Goal: Complete application form: Complete application form

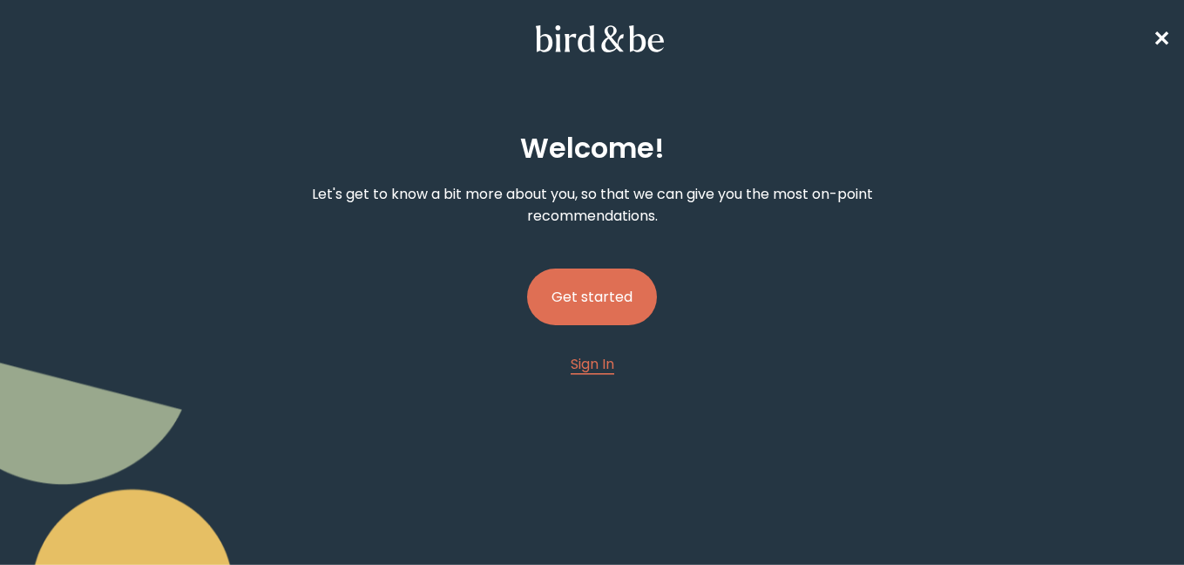
click at [588, 282] on button "Get started" at bounding box center [592, 296] width 130 height 57
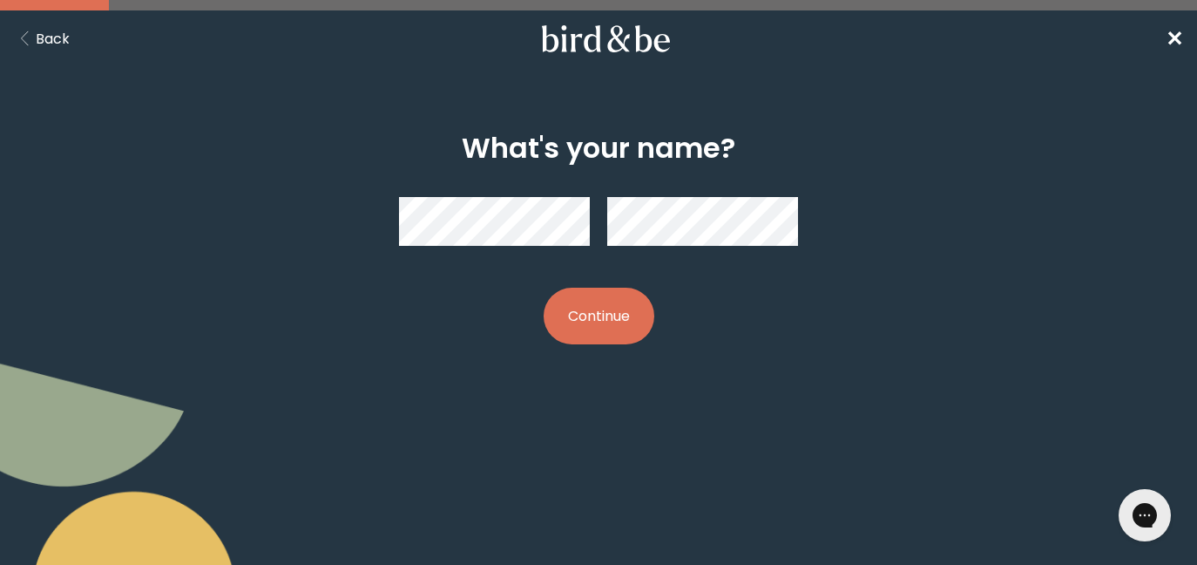
click at [605, 328] on button "Continue" at bounding box center [599, 316] width 111 height 57
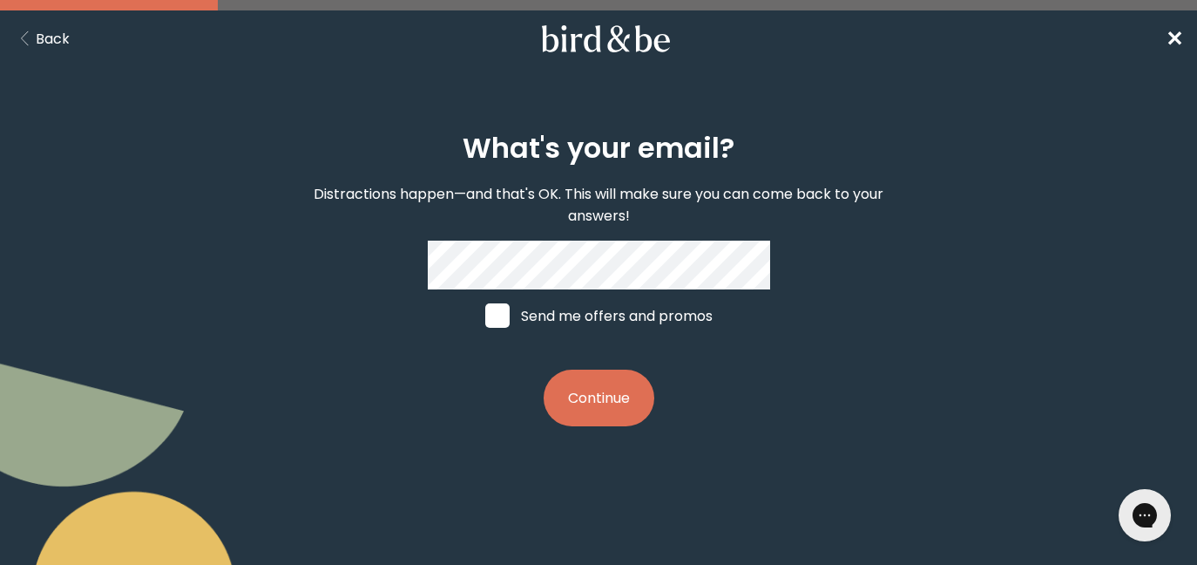
click at [596, 390] on button "Continue" at bounding box center [599, 398] width 111 height 57
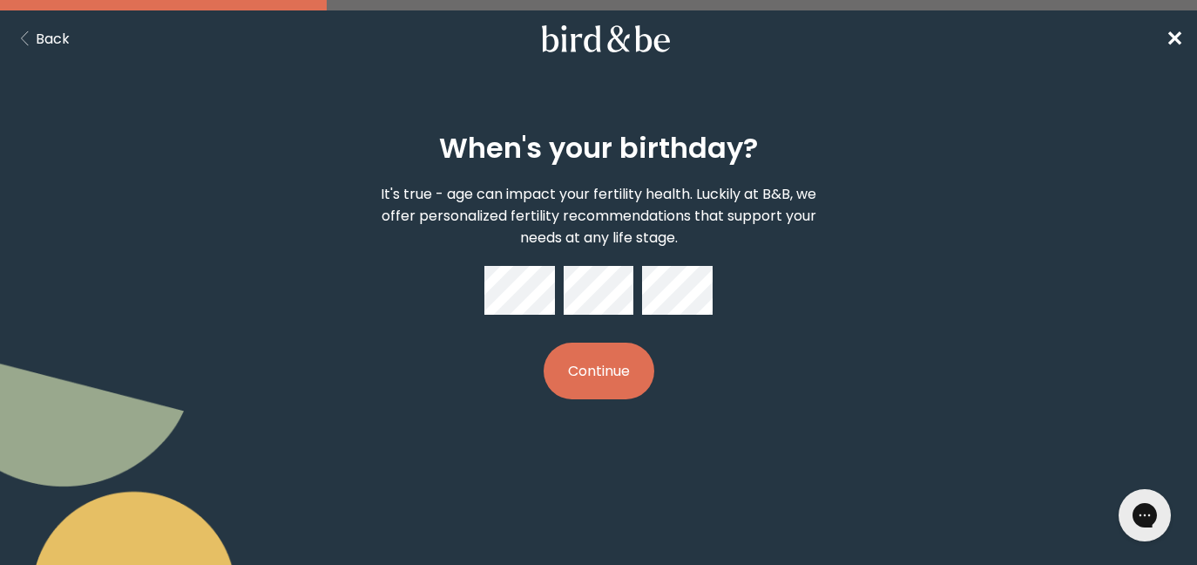
click at [630, 360] on button "Continue" at bounding box center [599, 371] width 111 height 57
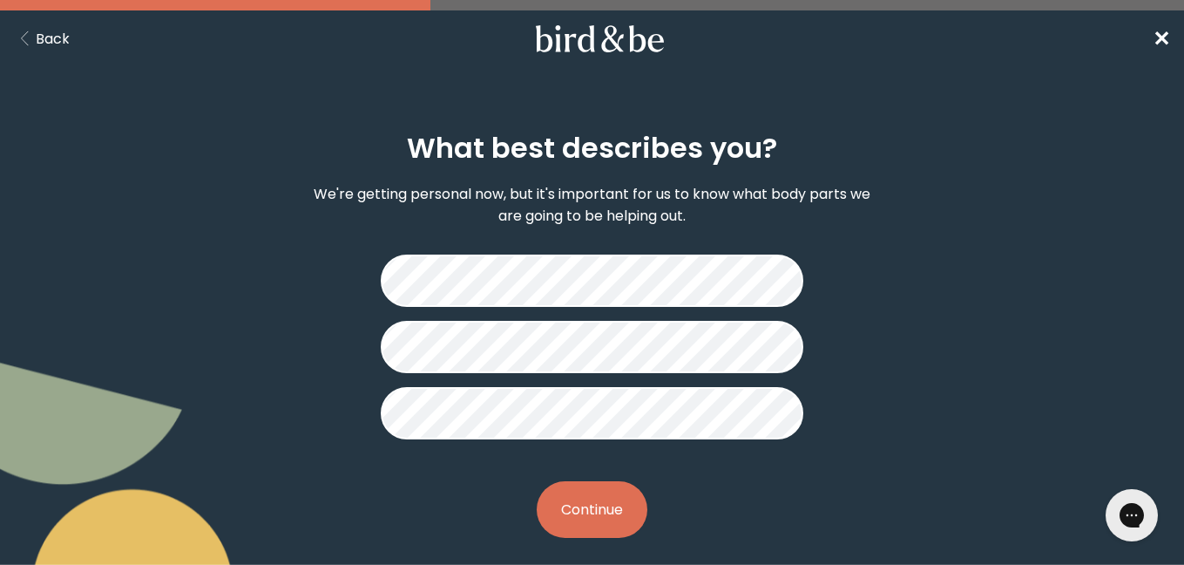
click at [584, 513] on button "Continue" at bounding box center [592, 509] width 111 height 57
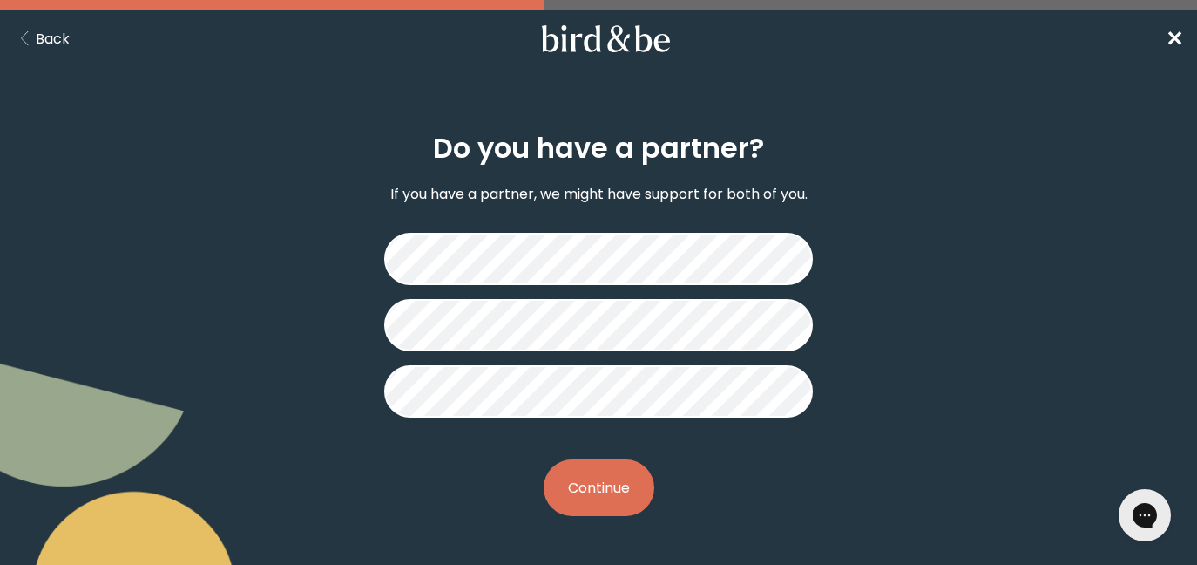
click at [604, 490] on button "Continue" at bounding box center [599, 487] width 111 height 57
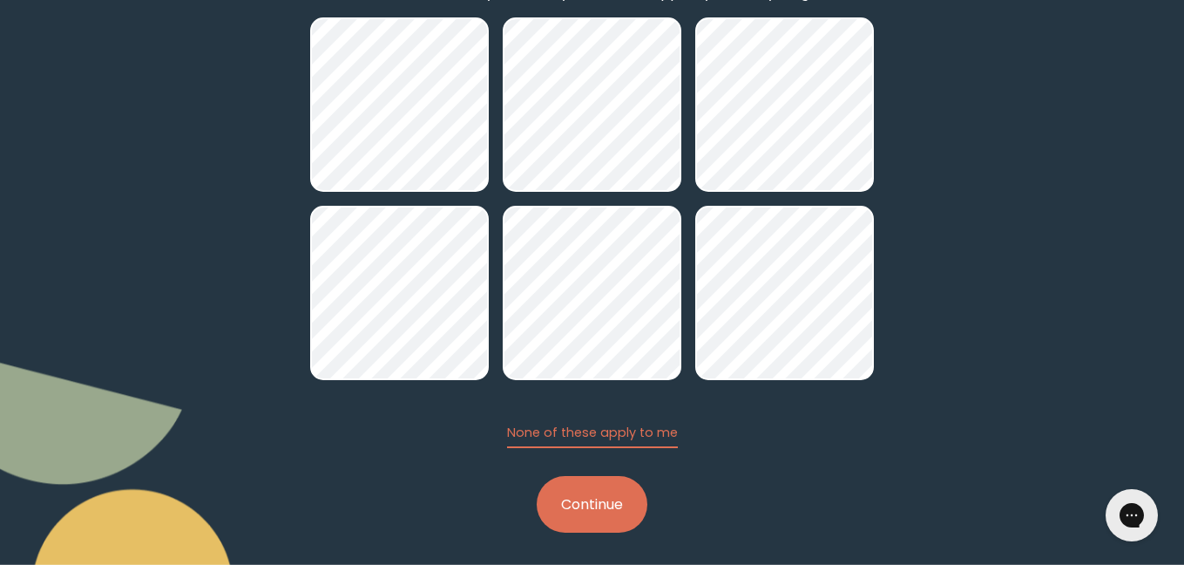
scroll to position [208, 0]
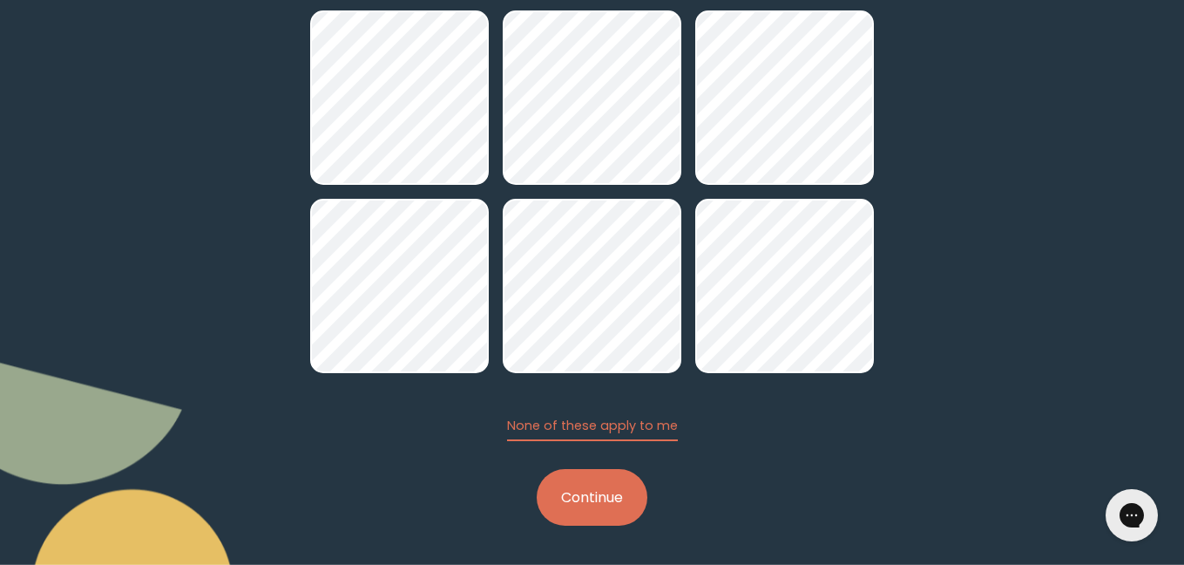
click at [614, 483] on button "Continue" at bounding box center [592, 497] width 111 height 57
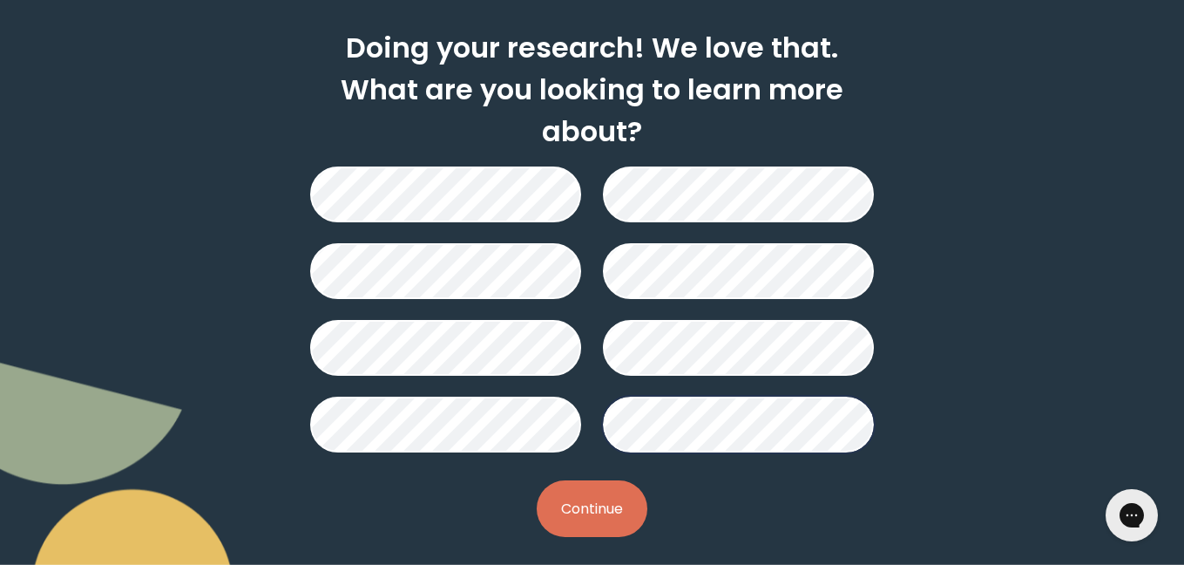
scroll to position [105, 0]
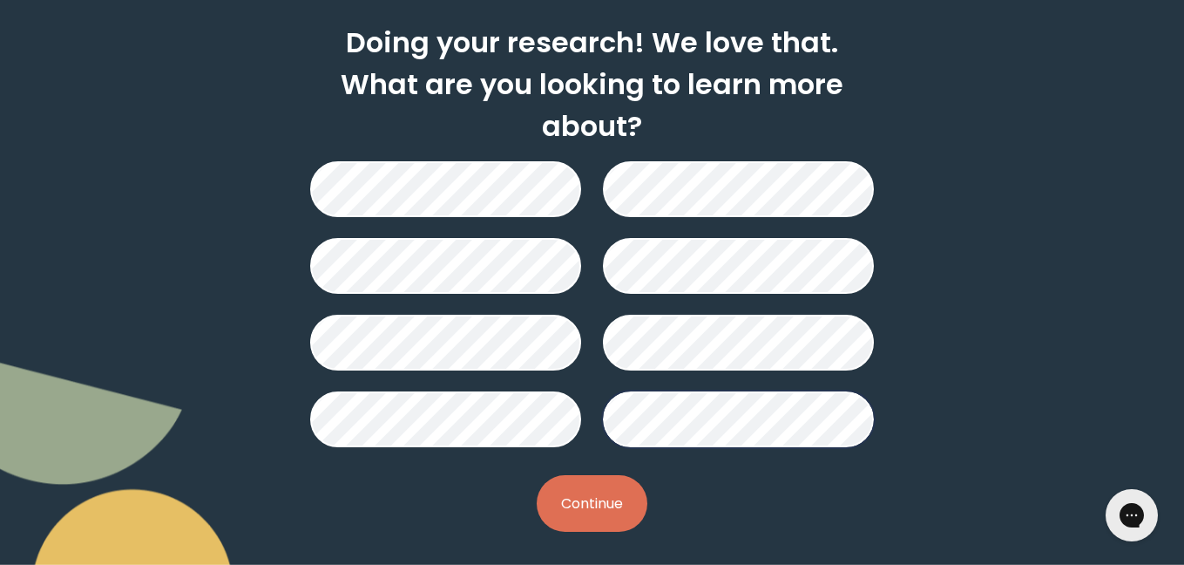
click at [605, 492] on button "Continue" at bounding box center [592, 503] width 111 height 57
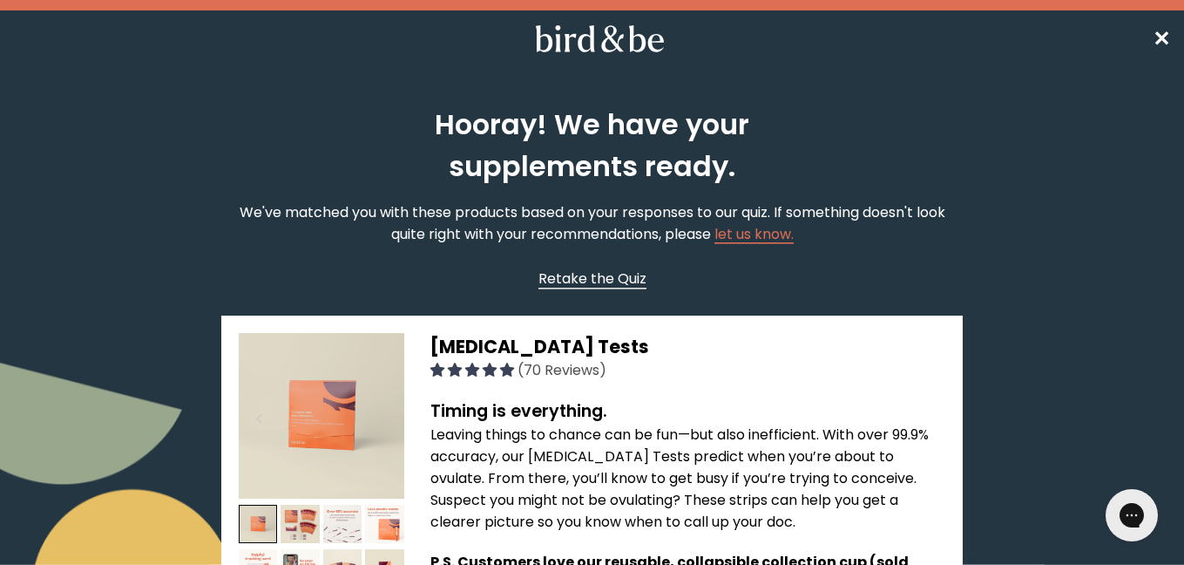
click at [566, 275] on span "Retake the Quiz" at bounding box center [593, 278] width 108 height 20
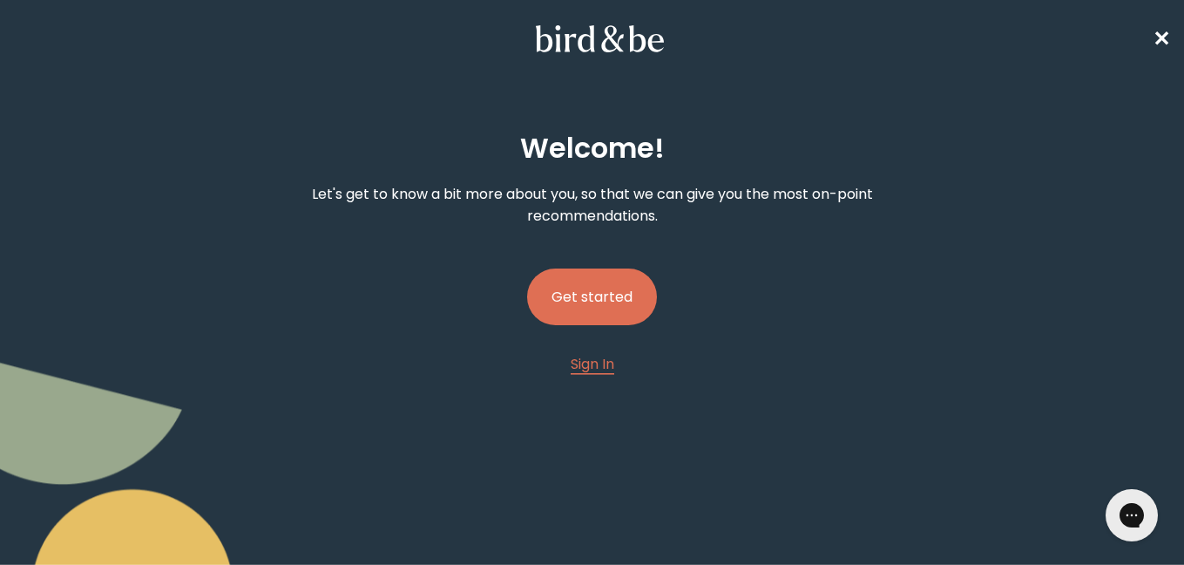
click at [603, 300] on button "Get started" at bounding box center [592, 296] width 130 height 57
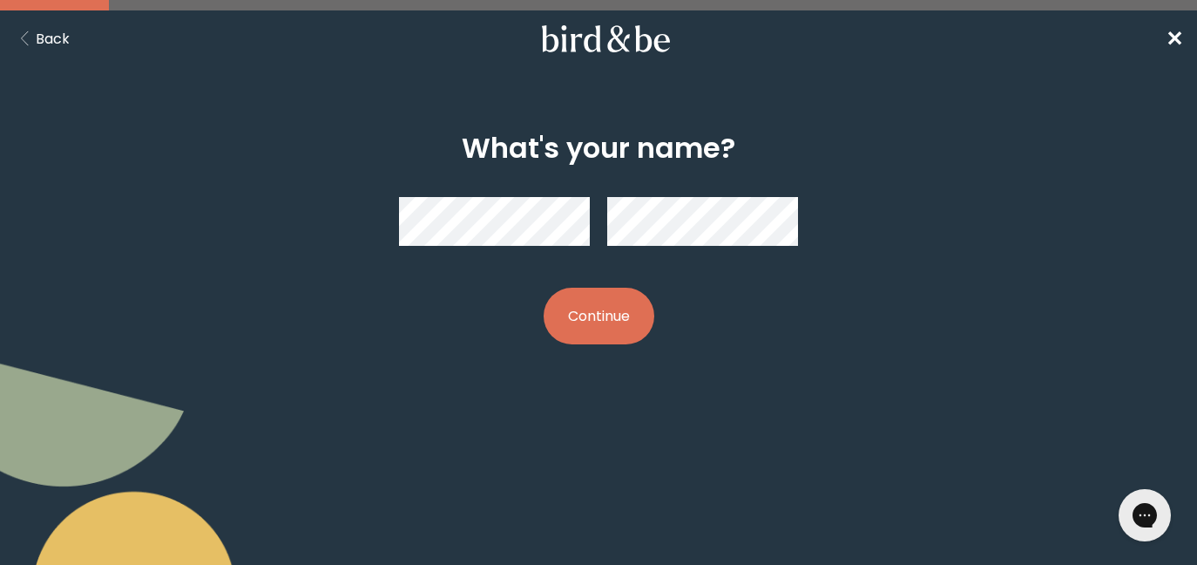
click at [617, 311] on button "Continue" at bounding box center [599, 316] width 111 height 57
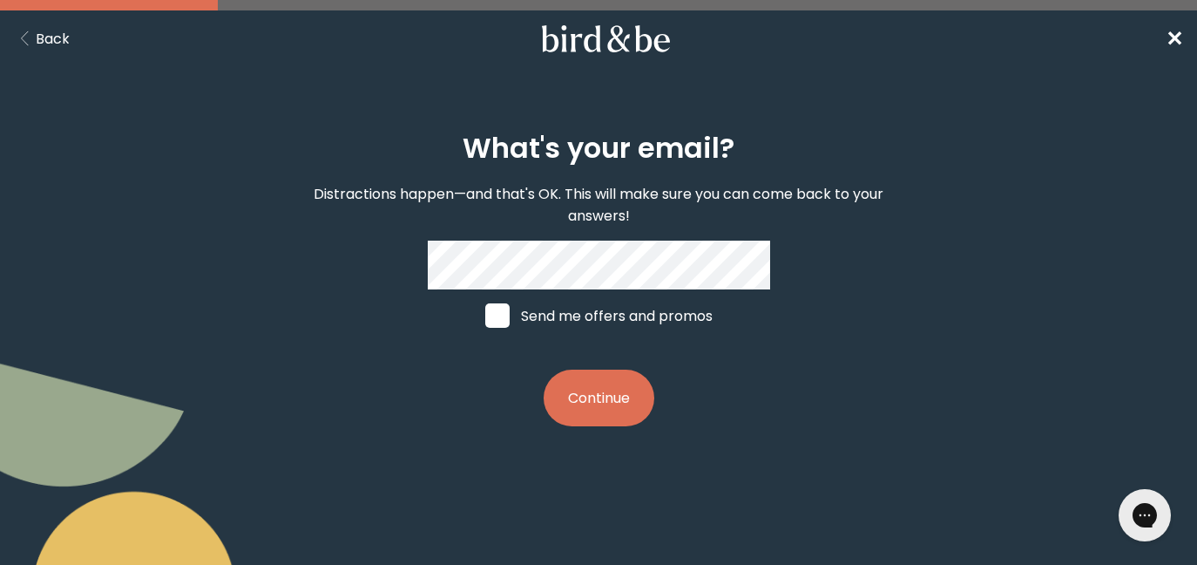
click at [590, 366] on div "What's your email? Distractions happen—and that's OK. This will make sure you c…" at bounding box center [599, 279] width 571 height 350
click at [588, 377] on button "Continue" at bounding box center [599, 398] width 111 height 57
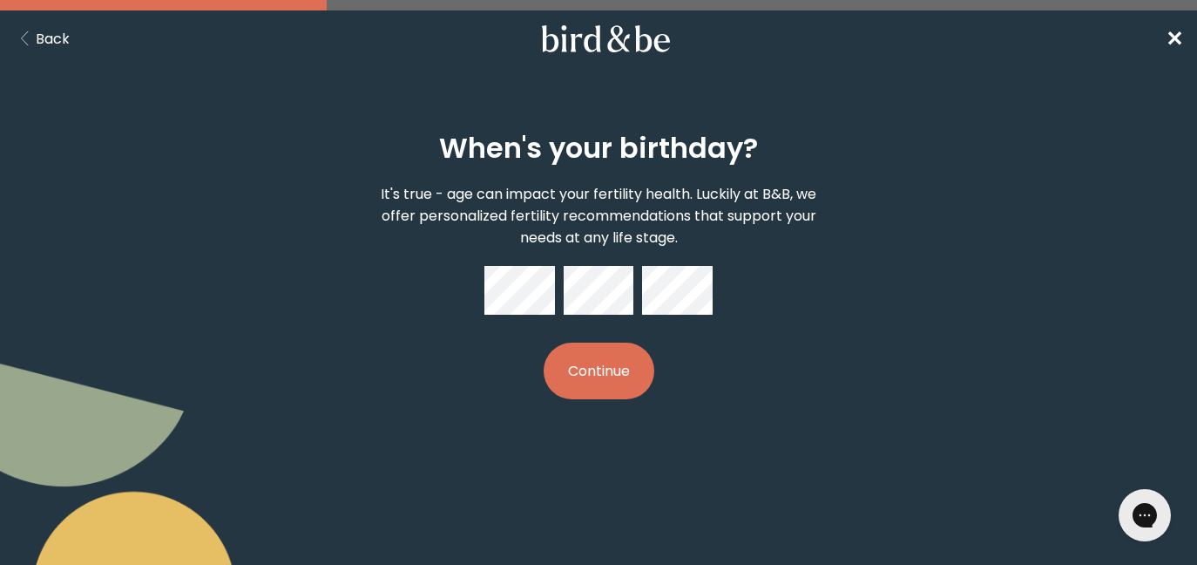
click at [589, 386] on button "Continue" at bounding box center [599, 371] width 111 height 57
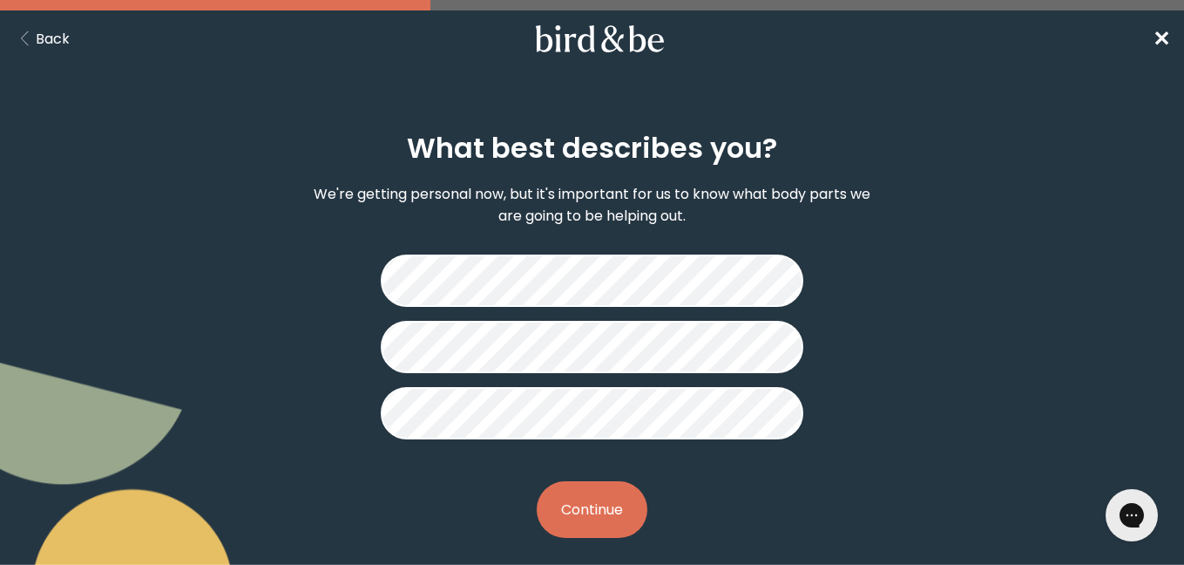
click at [594, 519] on button "Continue" at bounding box center [592, 509] width 111 height 57
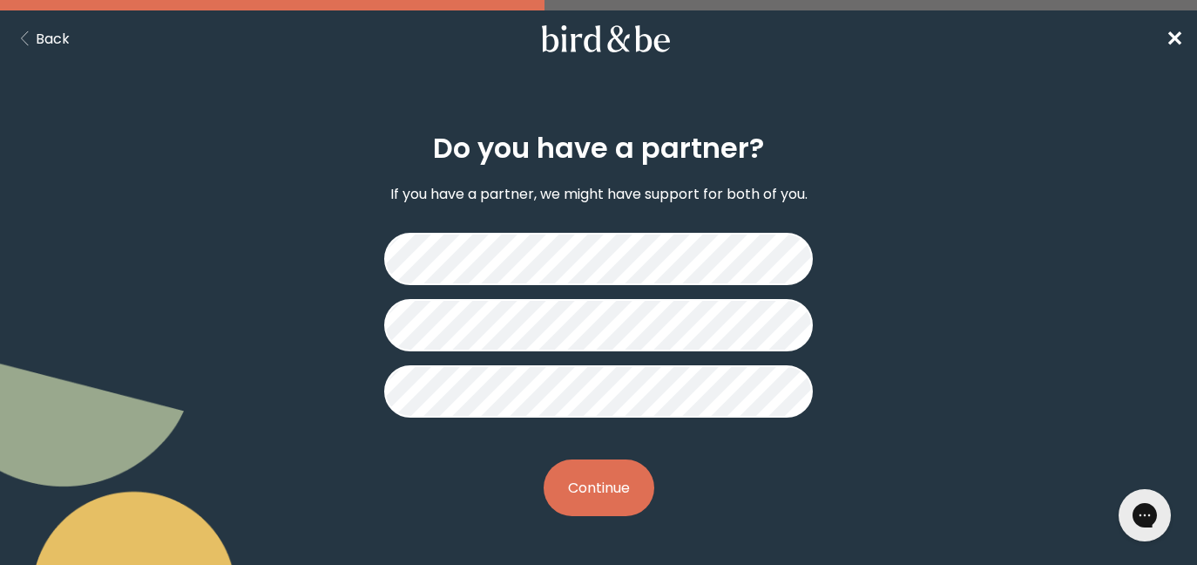
click at [591, 505] on button "Continue" at bounding box center [599, 487] width 111 height 57
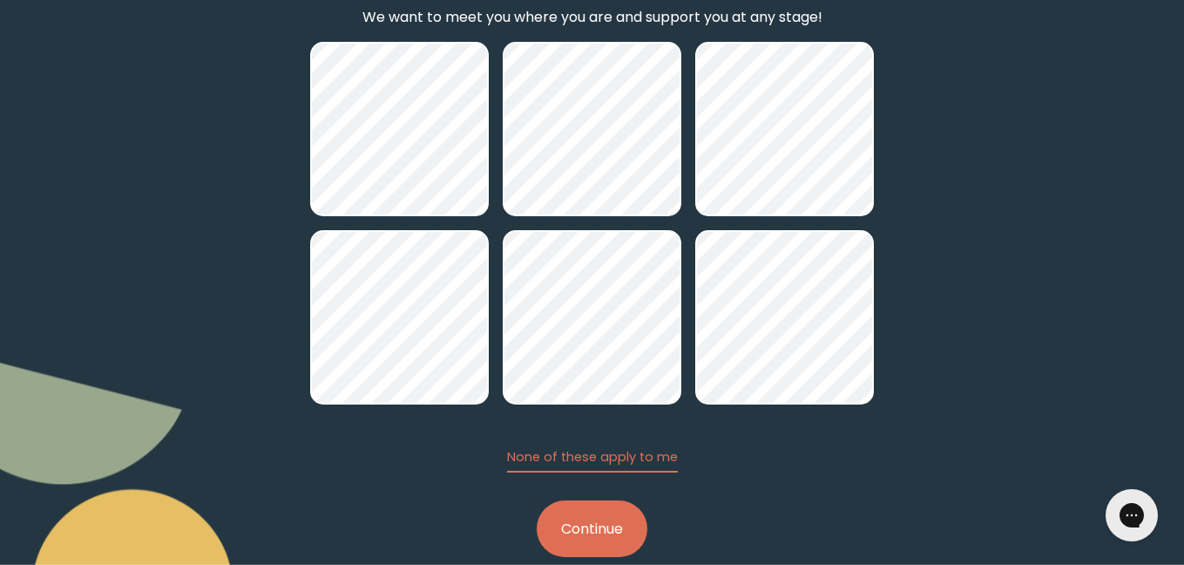
scroll to position [208, 0]
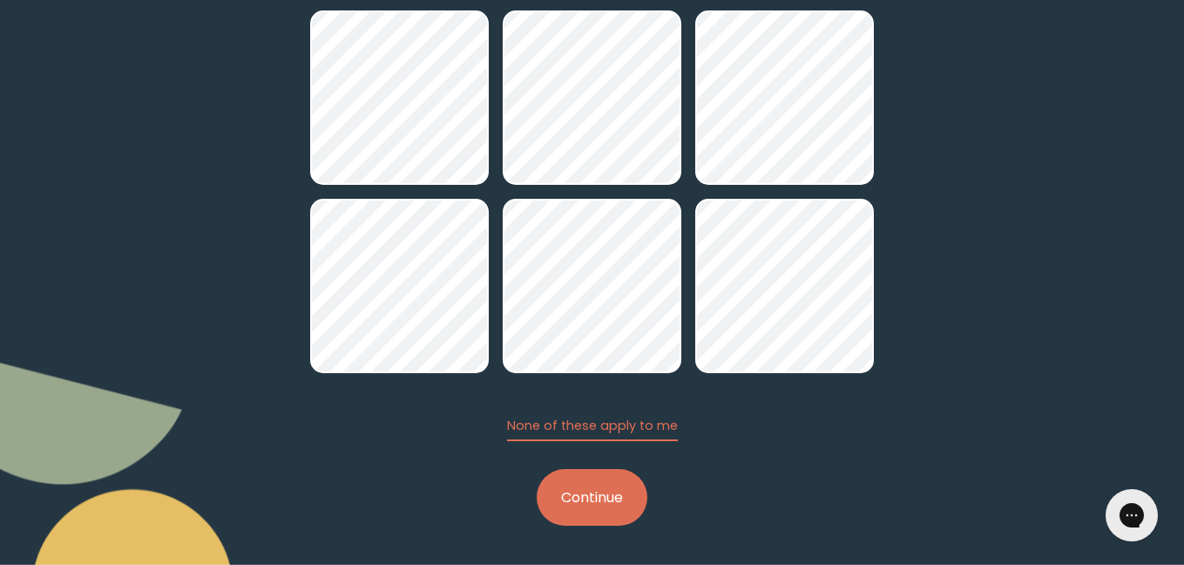
click at [606, 488] on button "Continue" at bounding box center [592, 497] width 111 height 57
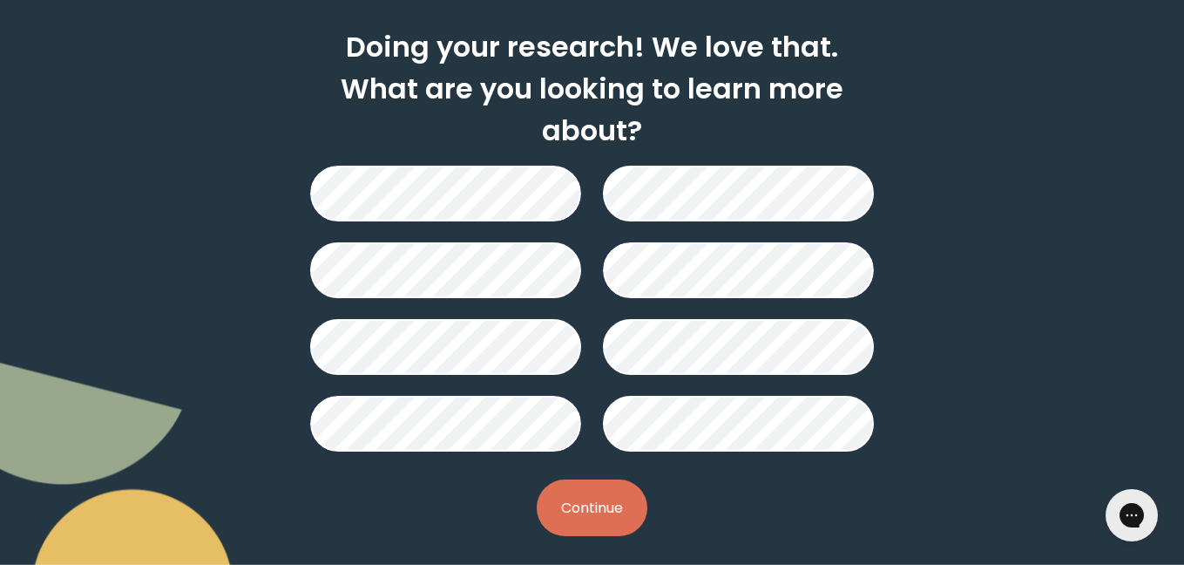
scroll to position [112, 0]
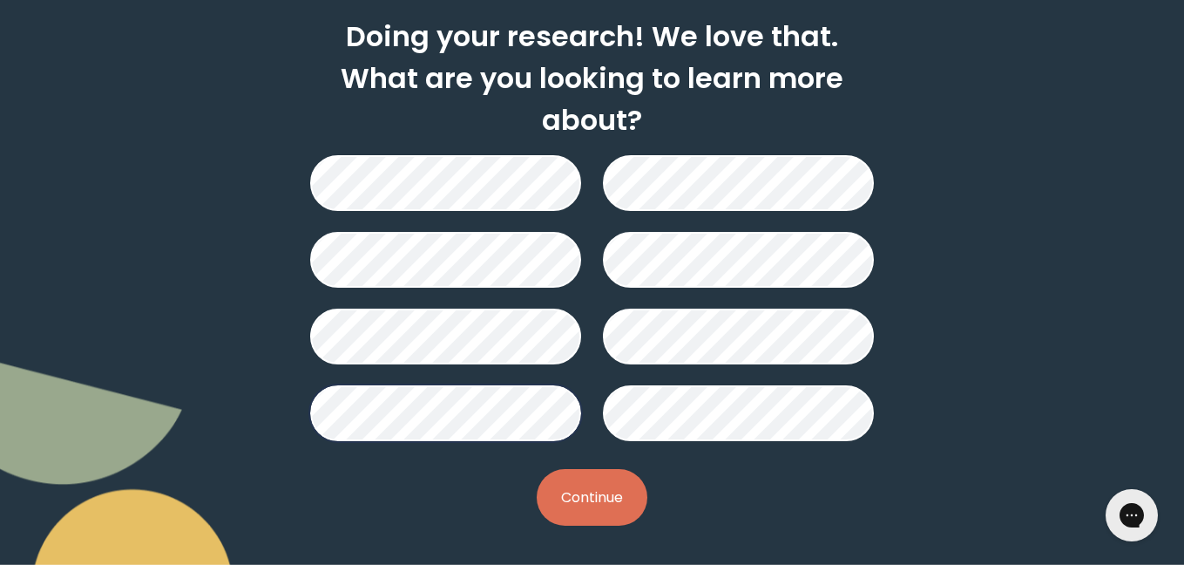
click at [614, 490] on button "Continue" at bounding box center [592, 497] width 111 height 57
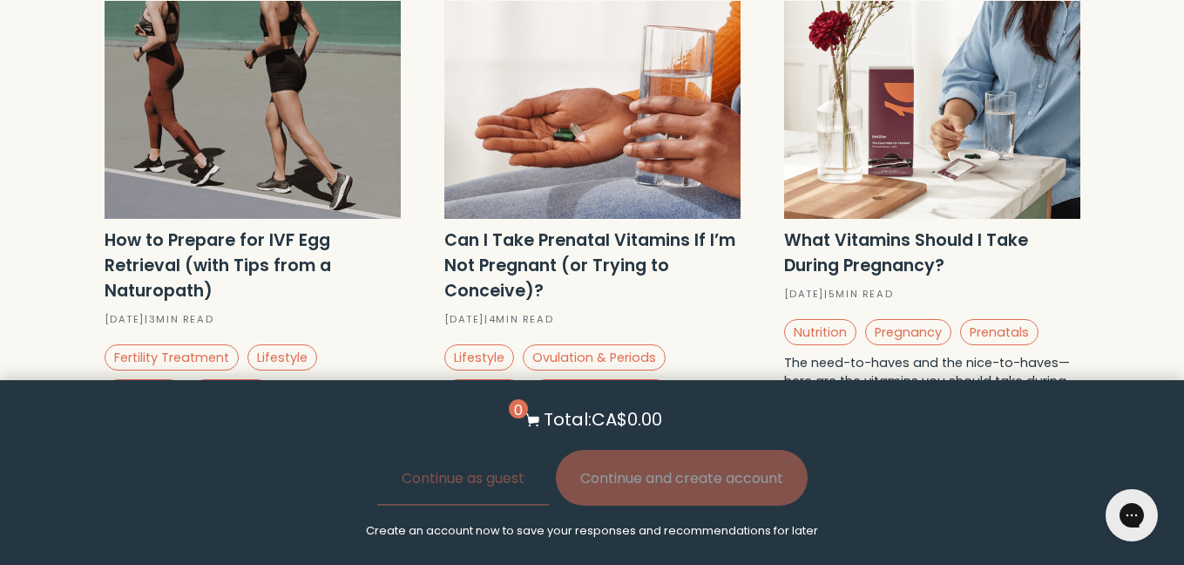
scroll to position [1393, 0]
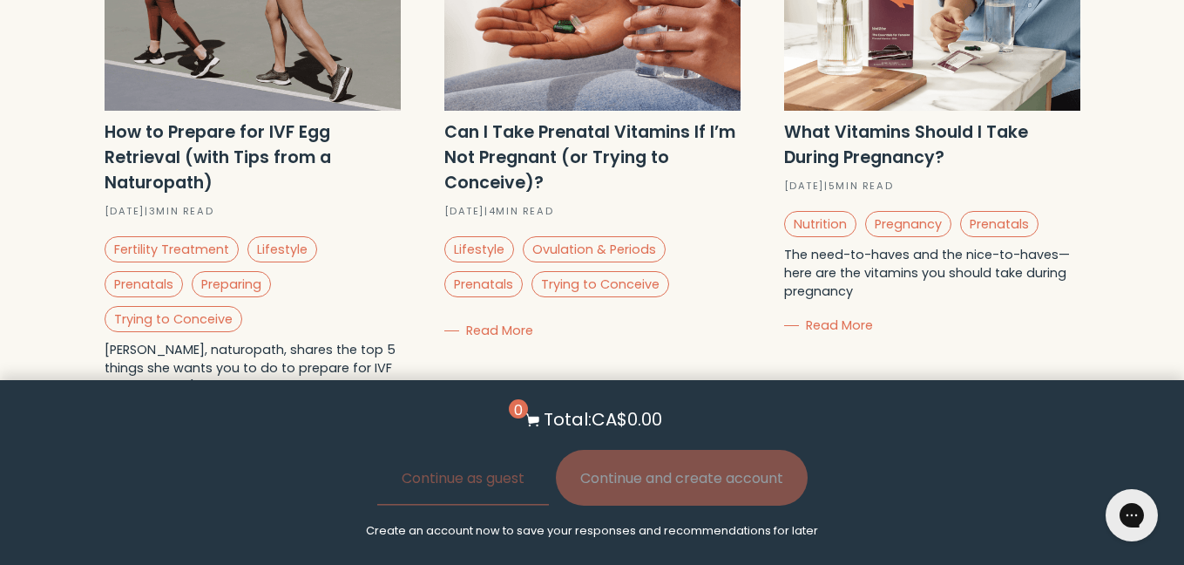
click at [493, 322] on span "Read More" at bounding box center [499, 330] width 67 height 17
